Goal: Transaction & Acquisition: Register for event/course

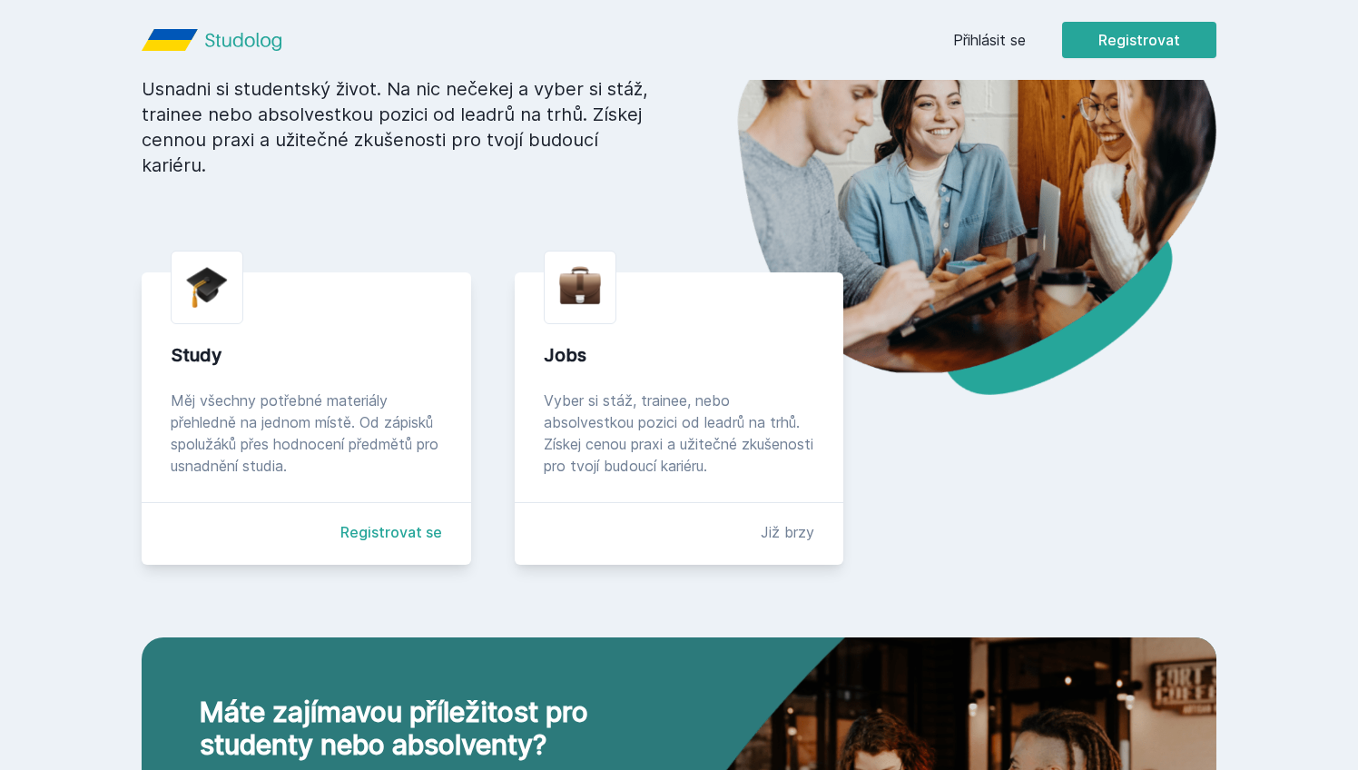
scroll to position [231, 0]
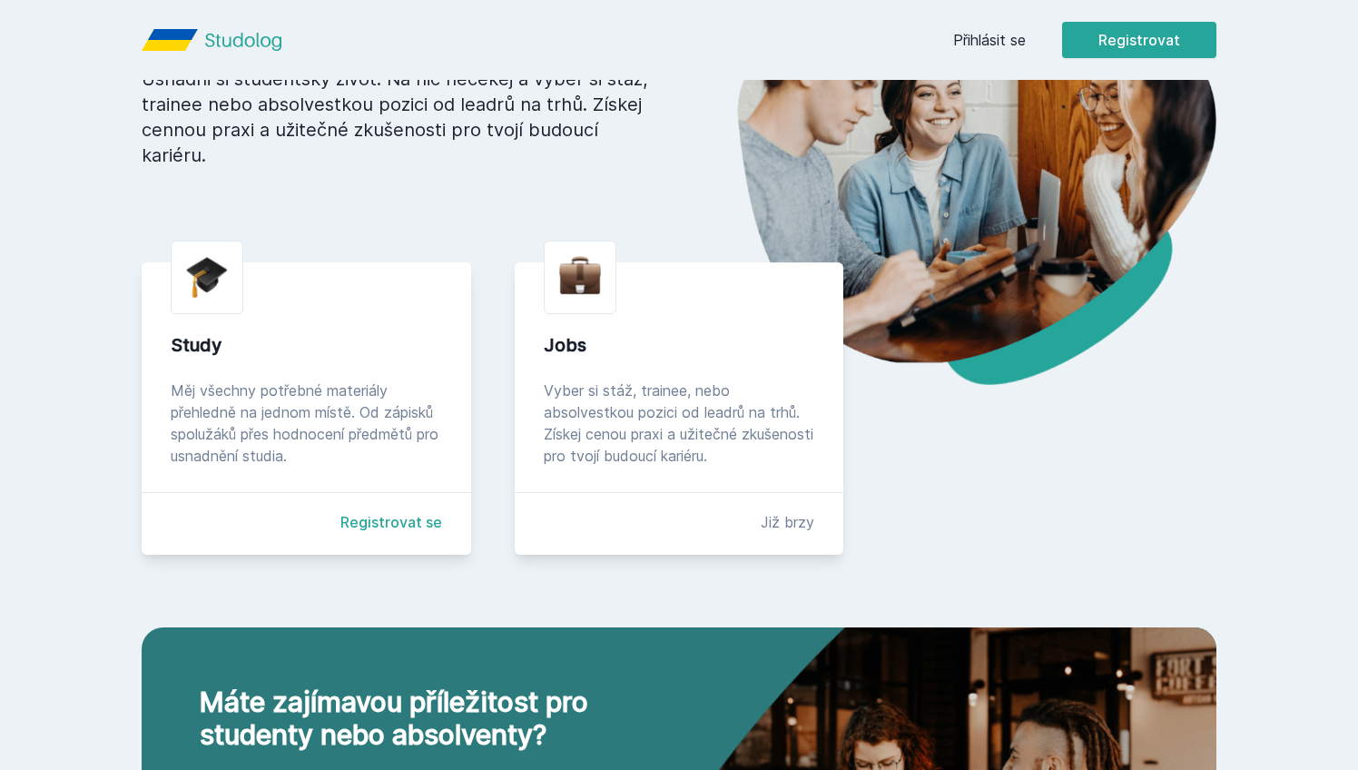
click at [416, 511] on link "Registrovat se" at bounding box center [391, 522] width 102 height 22
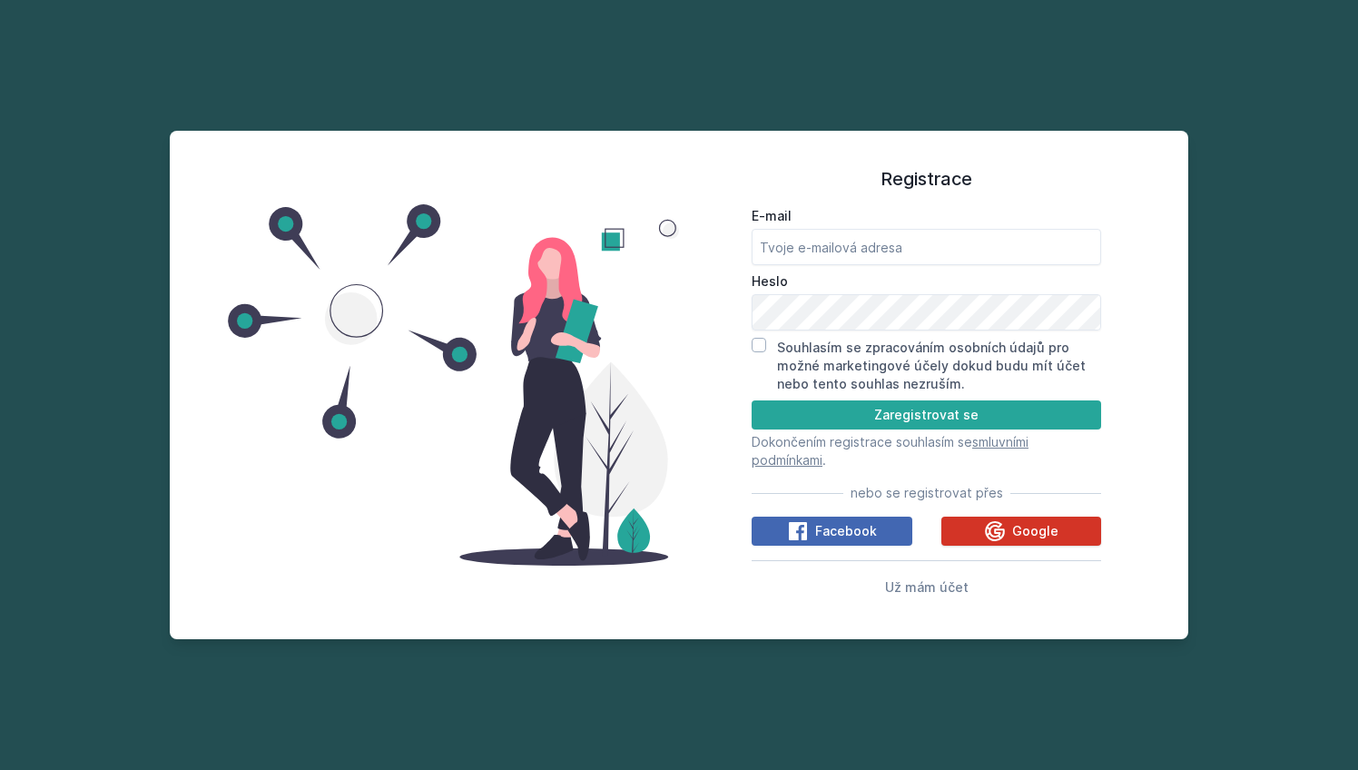
click at [1047, 540] on div "Google" at bounding box center [1021, 531] width 74 height 22
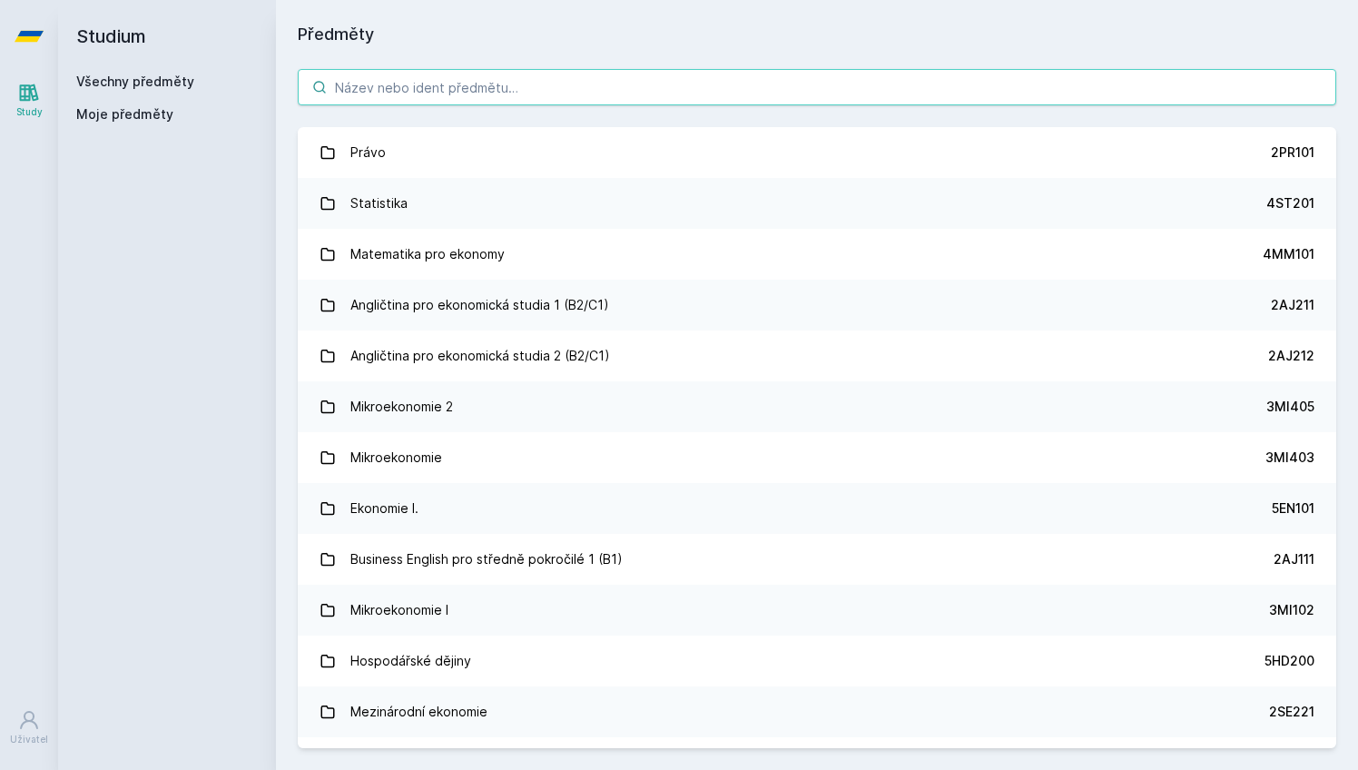
click at [850, 87] on input "search" at bounding box center [817, 87] width 1038 height 36
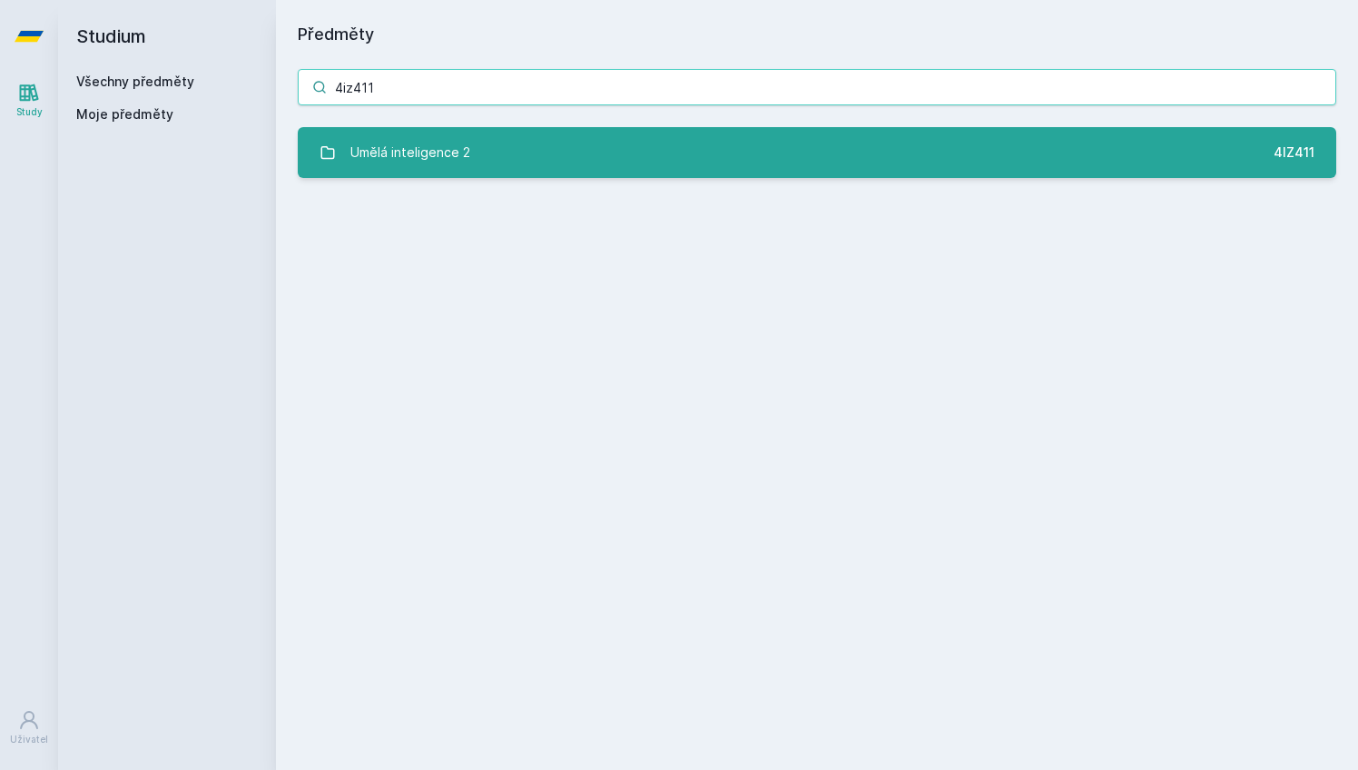
type input "4iz411"
click at [751, 159] on link "Umělá inteligence 2 4IZ411" at bounding box center [817, 152] width 1038 height 51
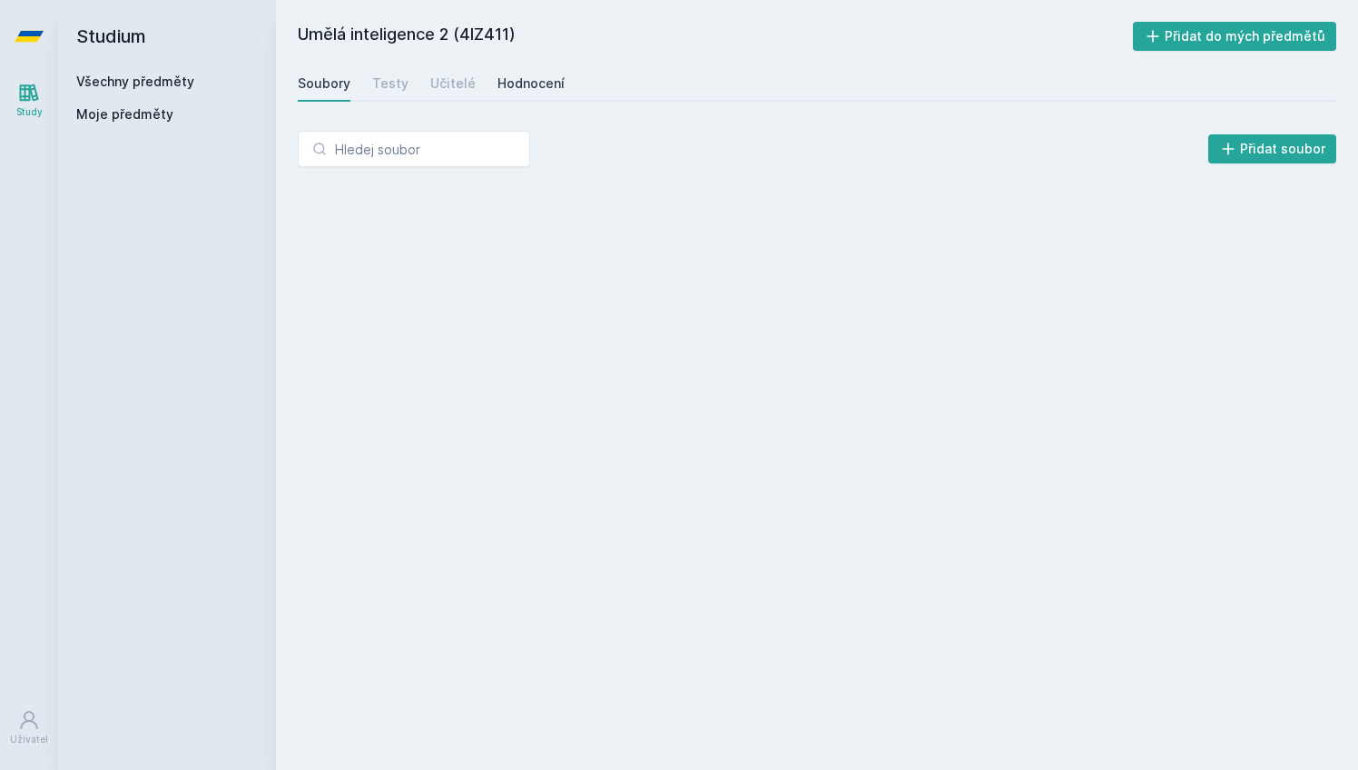
click at [506, 90] on div "Hodnocení" at bounding box center [530, 83] width 67 height 18
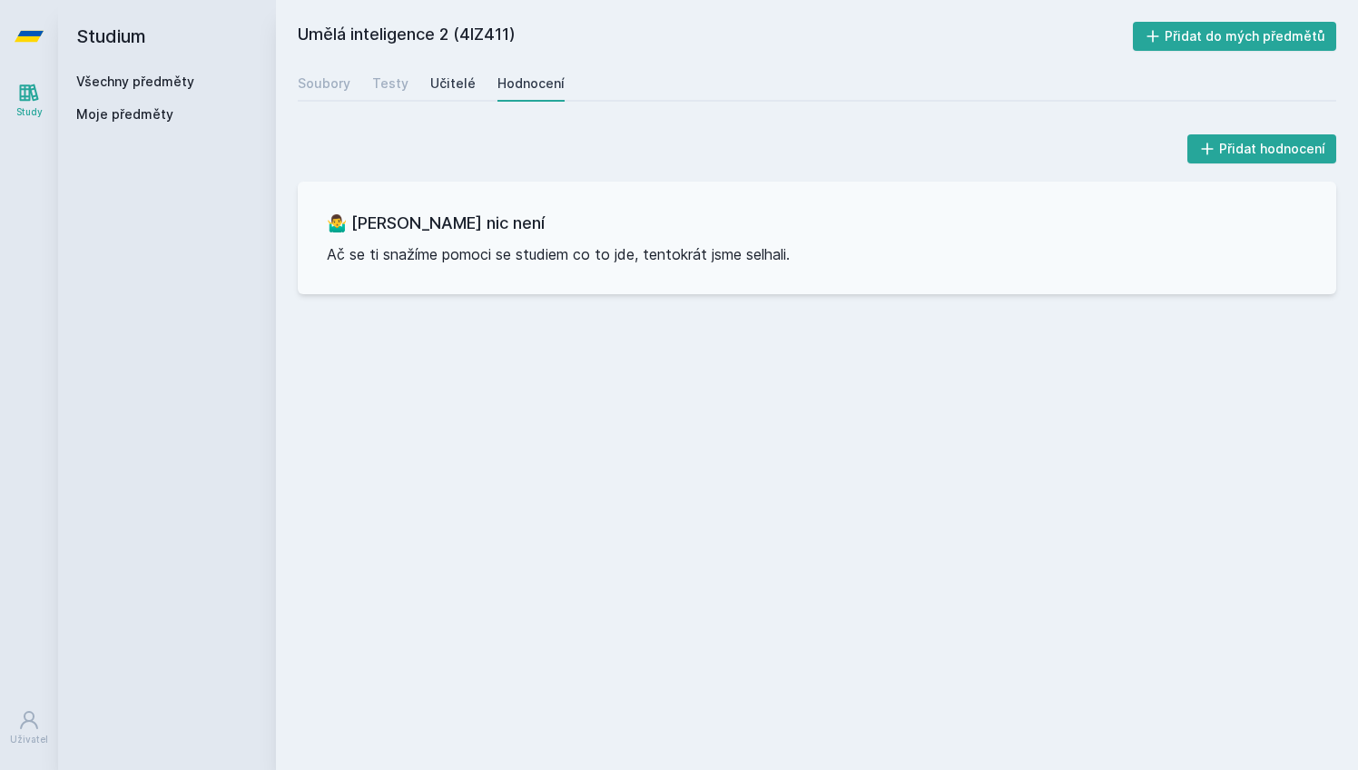
click at [453, 88] on div "Učitelé" at bounding box center [452, 83] width 45 height 18
click at [390, 90] on div "Testy" at bounding box center [390, 83] width 36 height 18
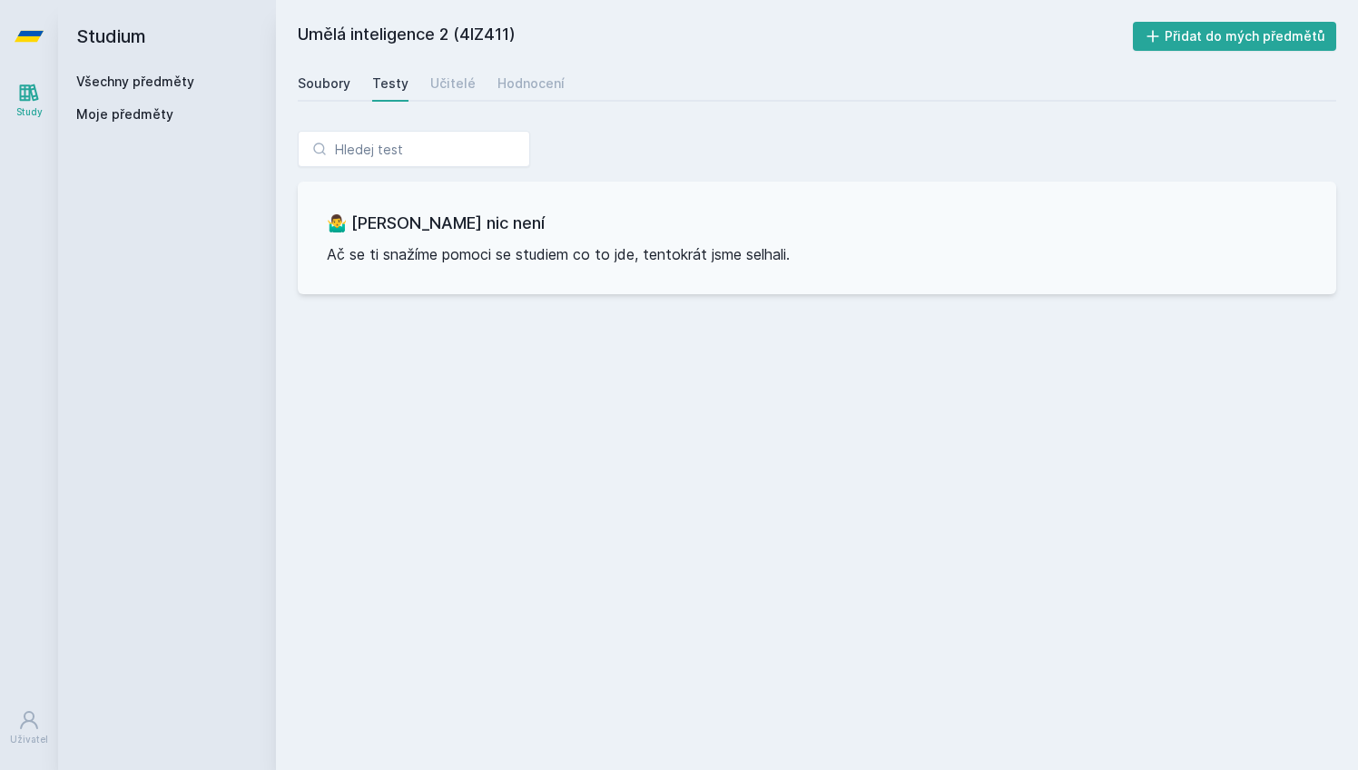
click at [321, 86] on div "Soubory" at bounding box center [324, 83] width 53 height 18
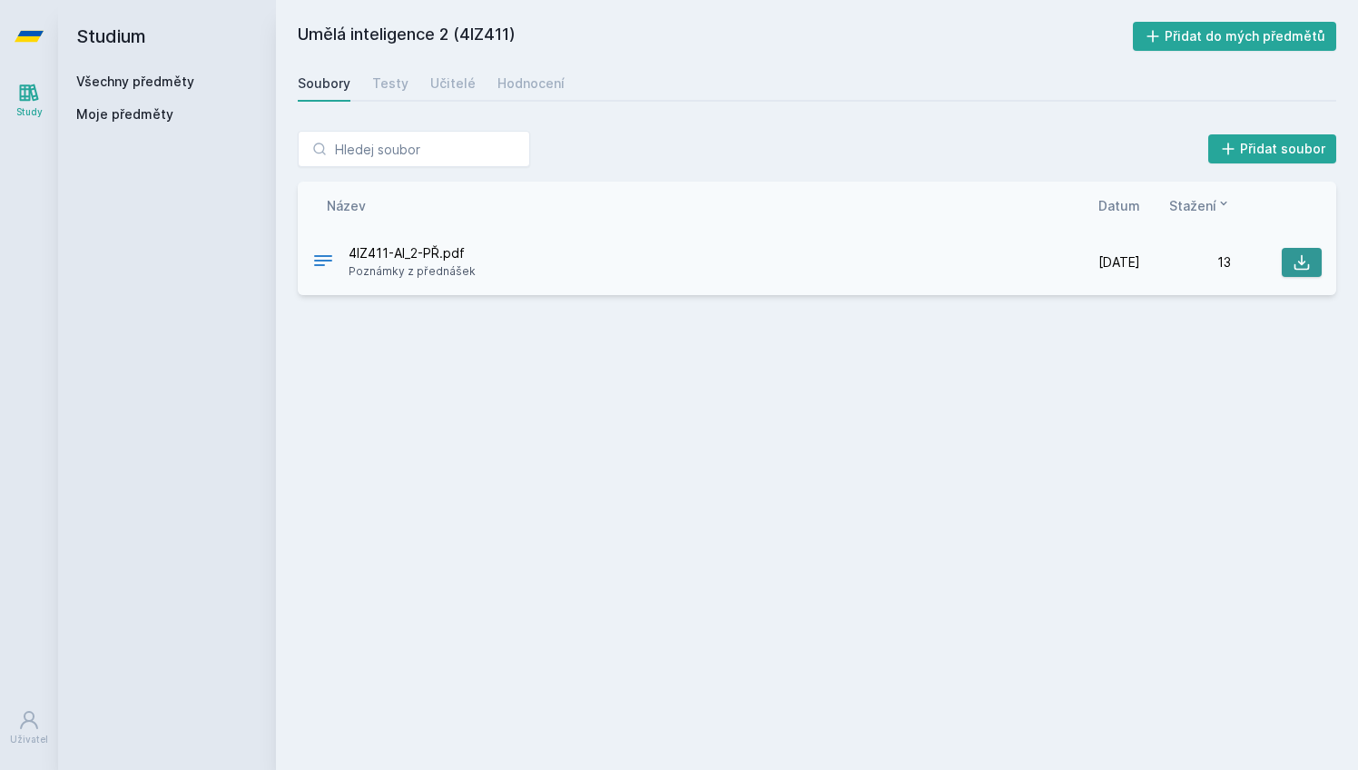
click at [1315, 258] on button at bounding box center [1302, 262] width 40 height 29
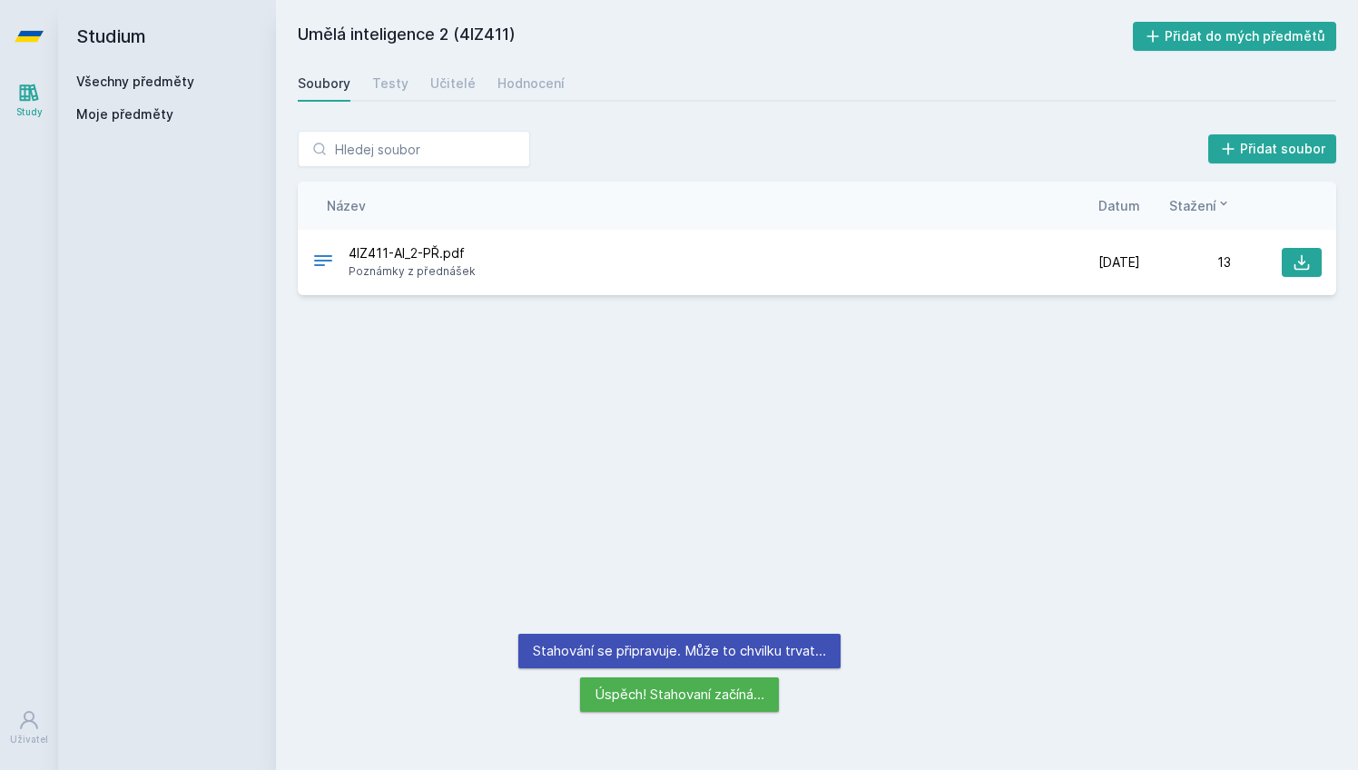
click at [161, 82] on link "Všechny předměty" at bounding box center [135, 81] width 118 height 15
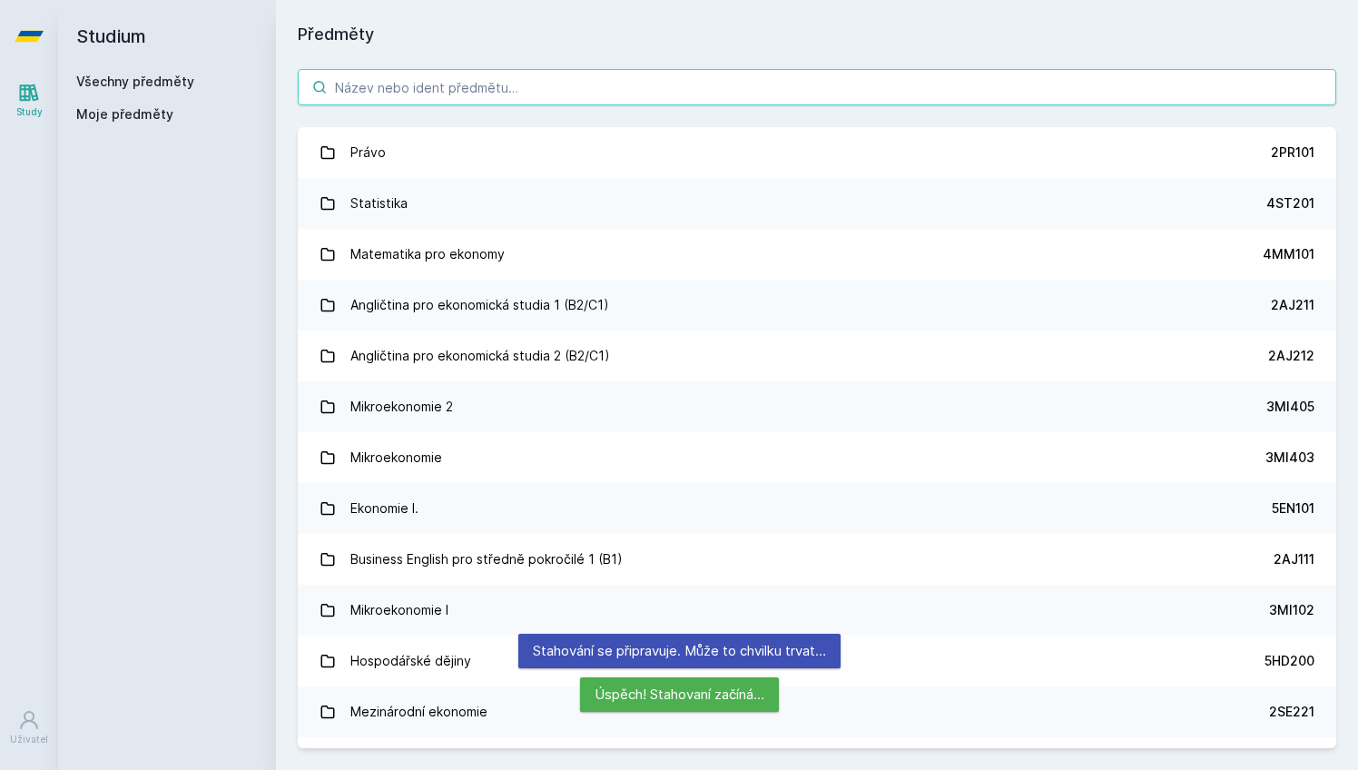
click at [554, 86] on input "search" at bounding box center [817, 87] width 1038 height 36
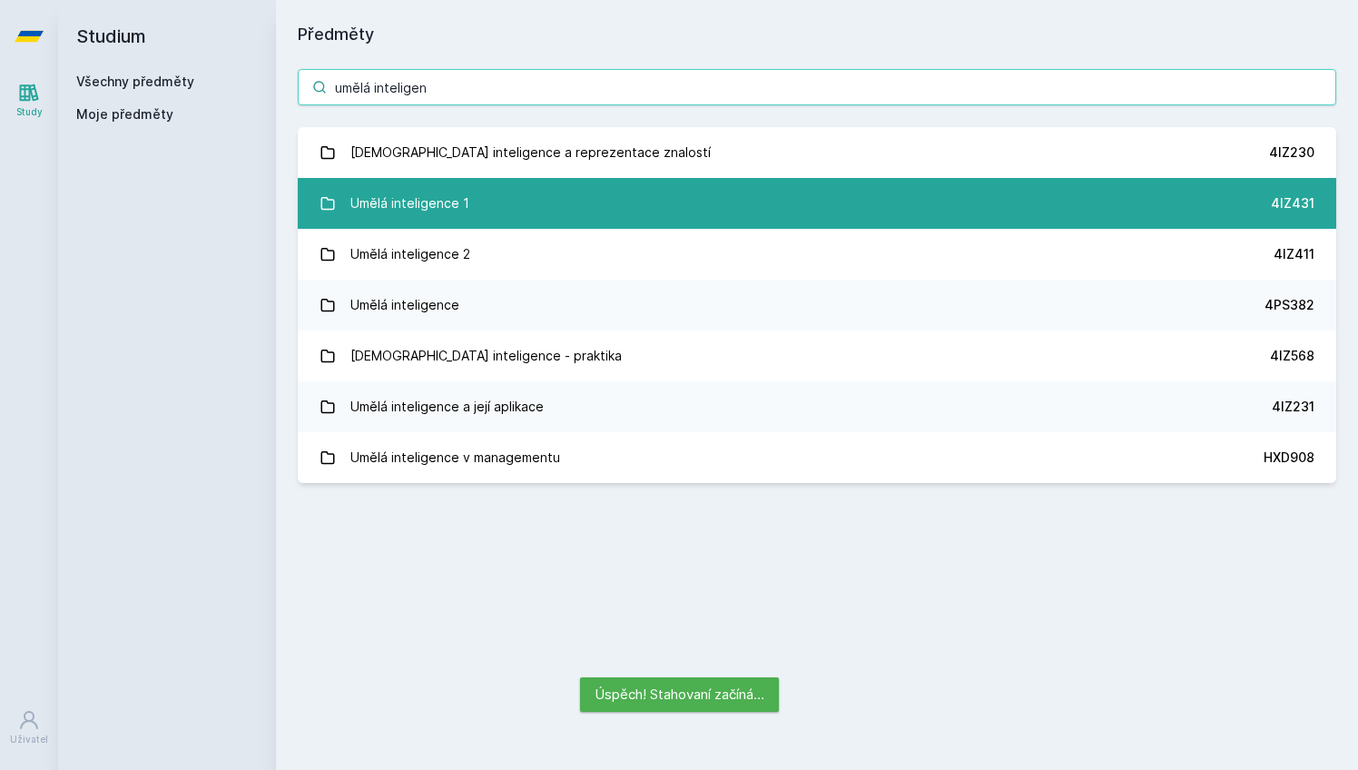
type input "umělá inteligen"
click at [541, 212] on link "Umělá inteligence 1 4IZ431" at bounding box center [817, 203] width 1038 height 51
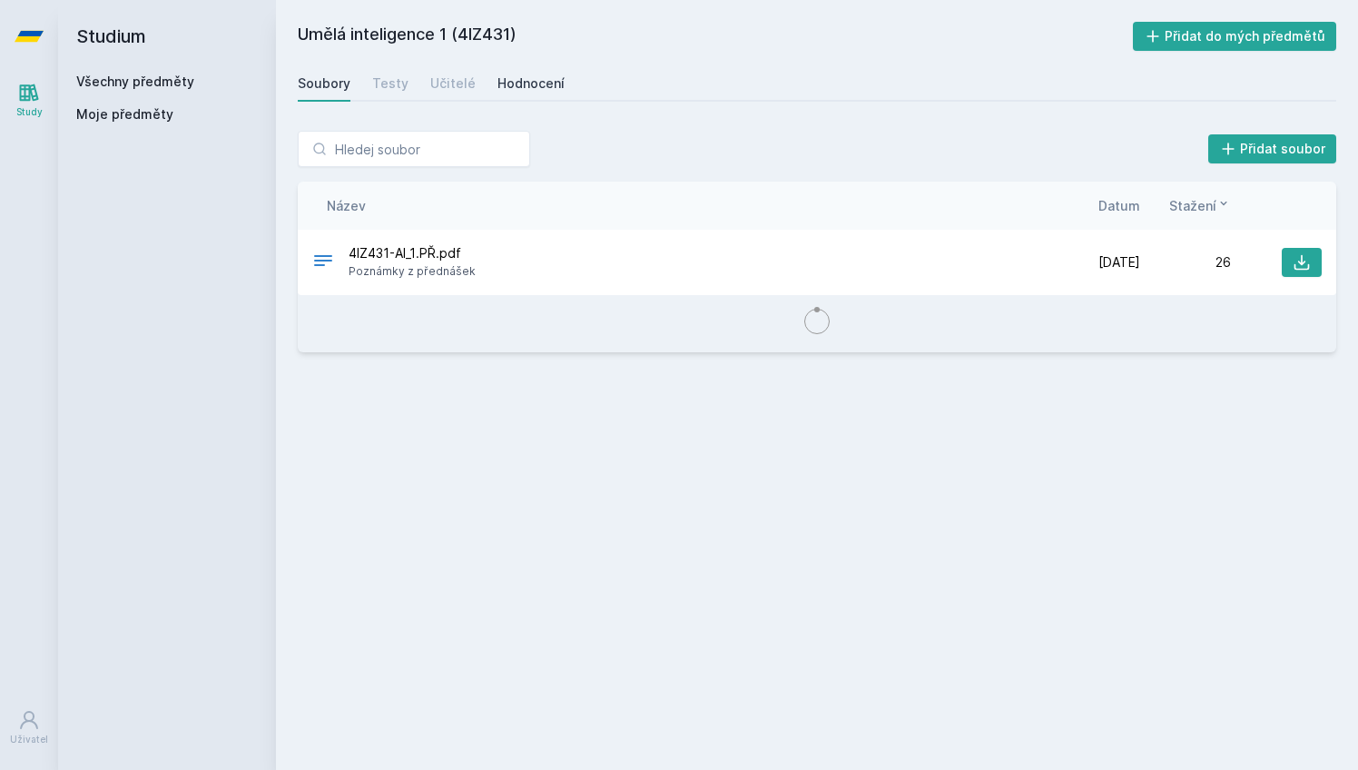
click at [505, 84] on div "Hodnocení" at bounding box center [530, 83] width 67 height 18
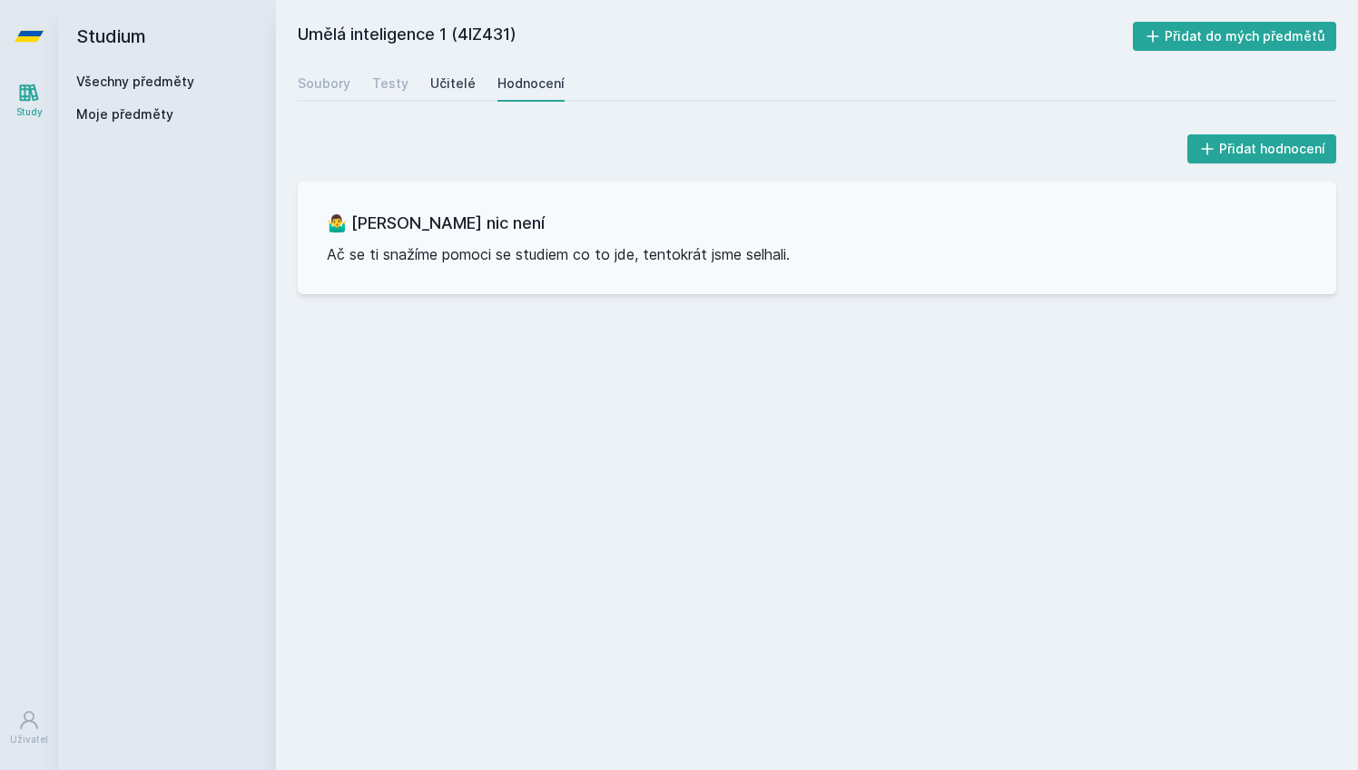
click at [448, 84] on div "Učitelé" at bounding box center [452, 83] width 45 height 18
click at [381, 85] on div "Testy" at bounding box center [390, 83] width 36 height 18
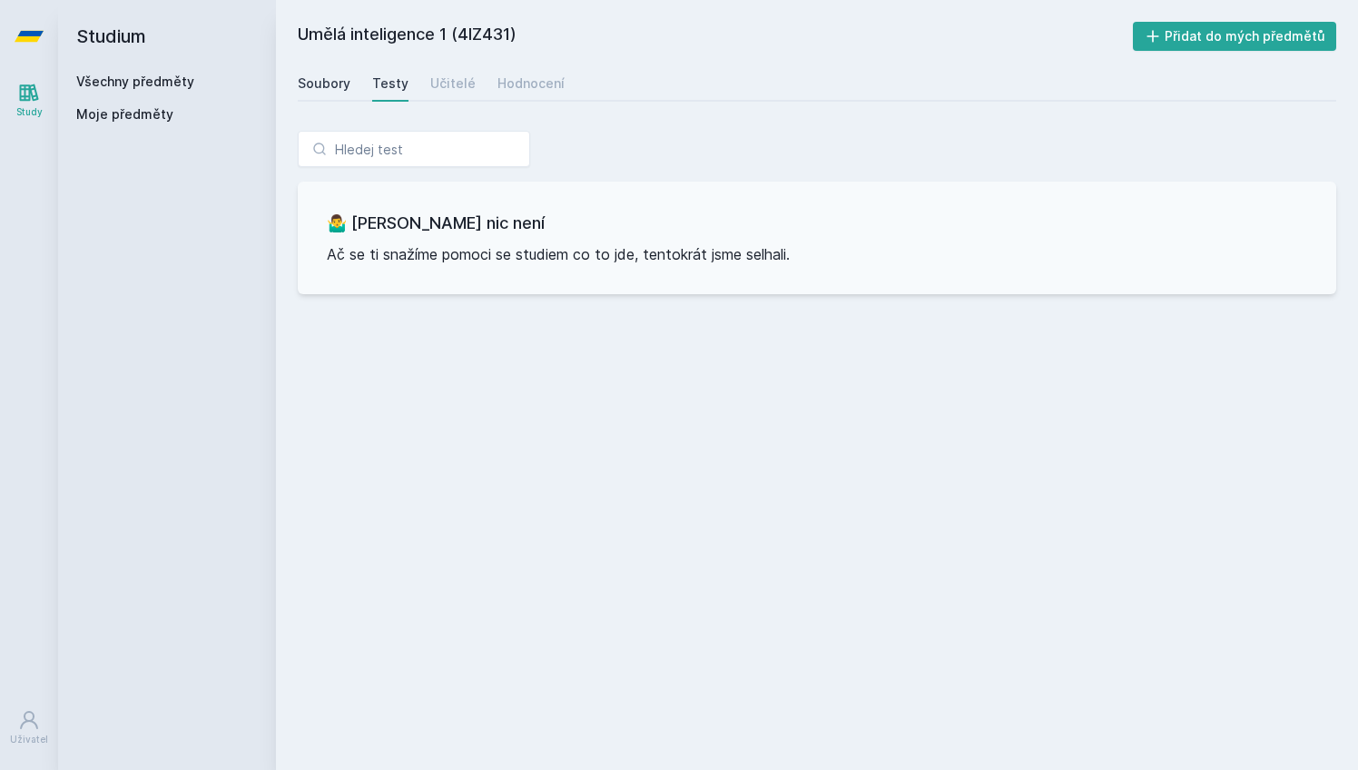
click at [322, 82] on div "Soubory" at bounding box center [324, 83] width 53 height 18
